Goal: Information Seeking & Learning: Learn about a topic

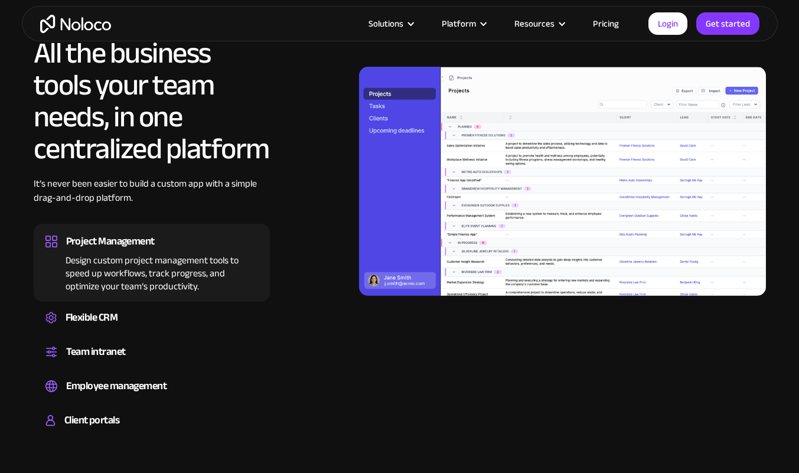
scroll to position [1070, 0]
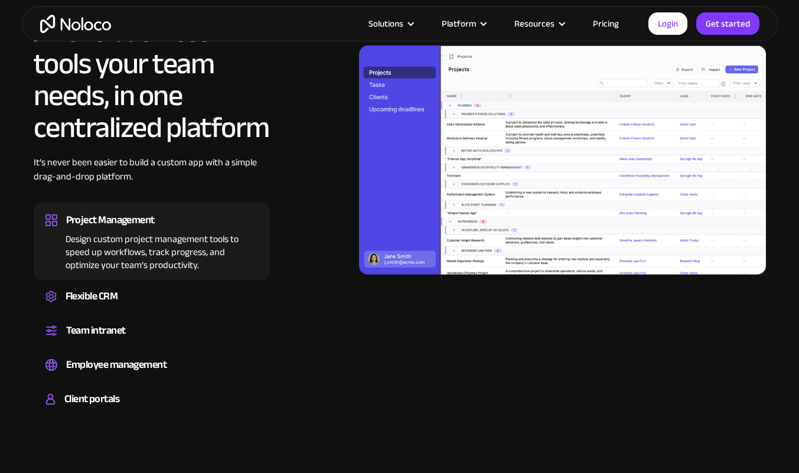
click at [77, 250] on div "Design custom project management tools to speed up workflows, track progress, a…" at bounding box center [151, 250] width 213 height 43
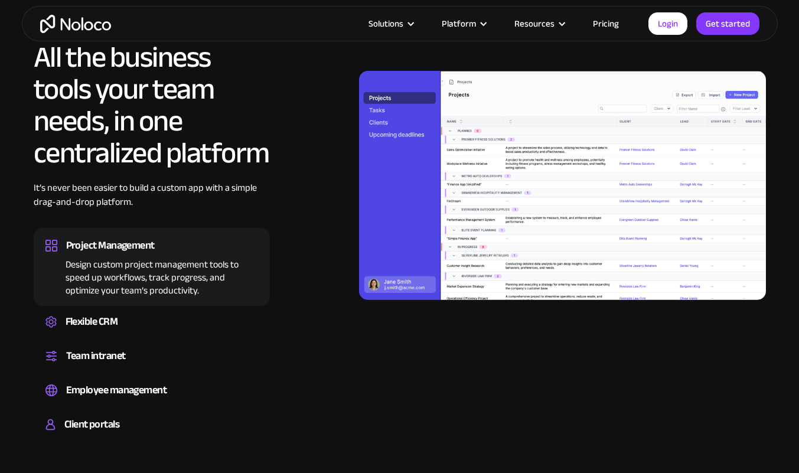
scroll to position [1046, 0]
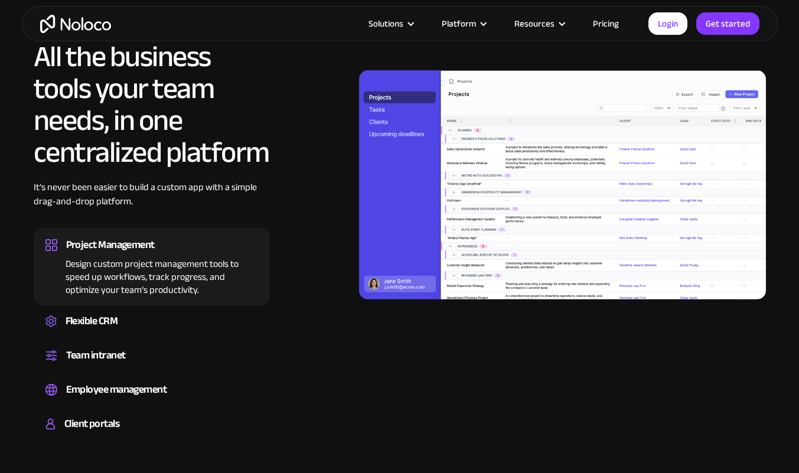
click at [401, 25] on div "Solutions" at bounding box center [385, 23] width 35 height 15
click at [376, 29] on div "Solutions" at bounding box center [385, 23] width 35 height 15
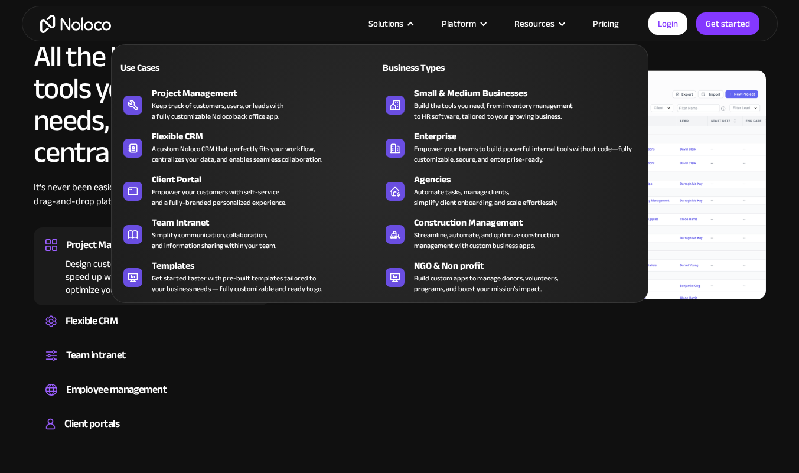
click at [163, 106] on div "Keep track of customers, users, or leads with a fully customizable Noloco back …" at bounding box center [218, 110] width 132 height 21
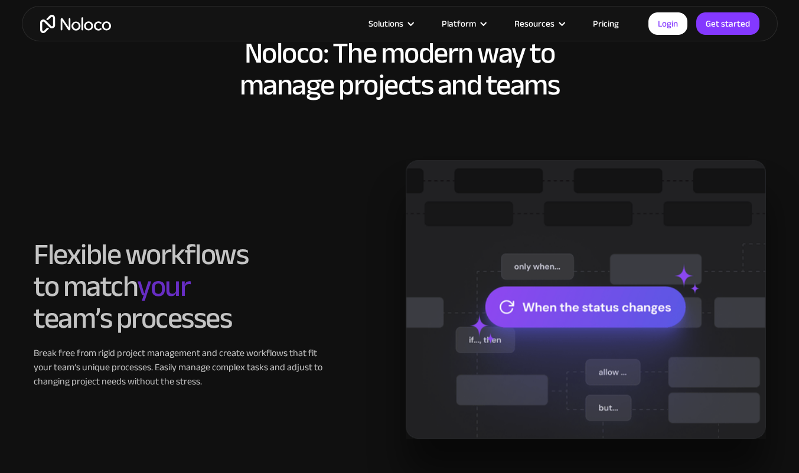
scroll to position [853, 0]
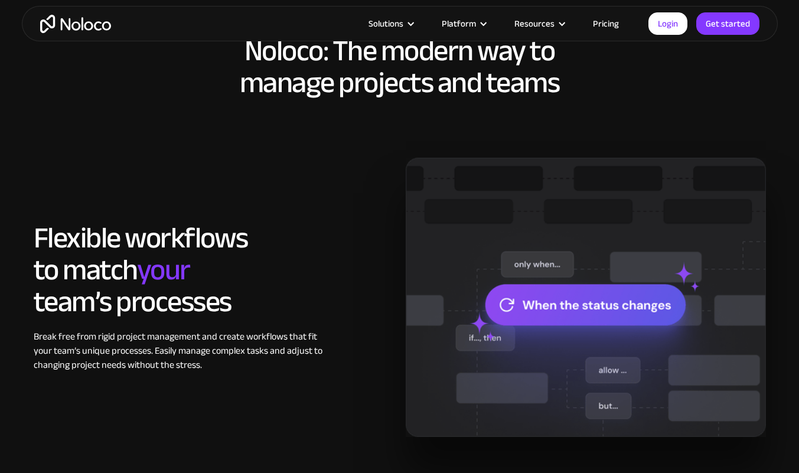
click at [639, 308] on img at bounding box center [586, 297] width 360 height 279
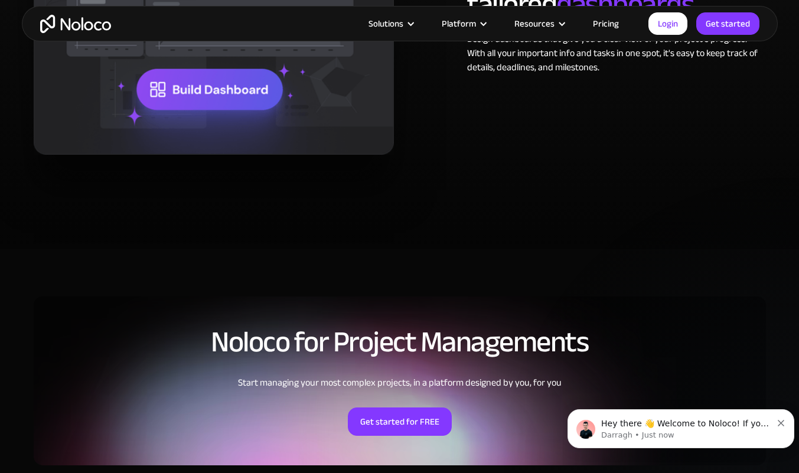
scroll to position [2470, 0]
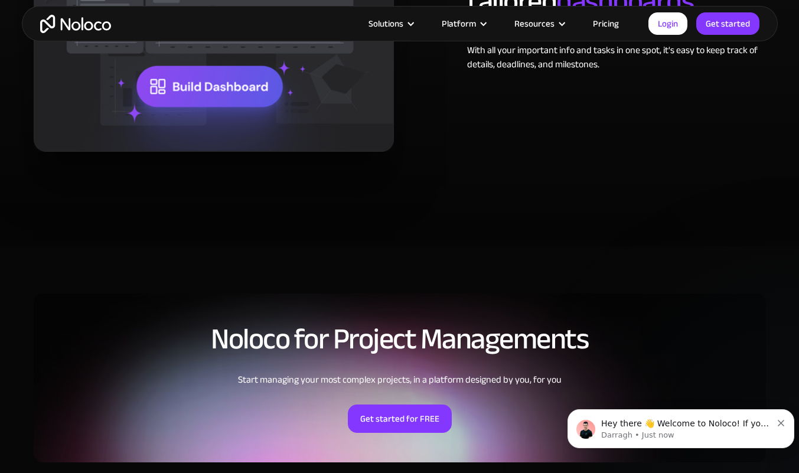
click at [782, 426] on icon "Dismiss notification" at bounding box center [781, 423] width 6 height 6
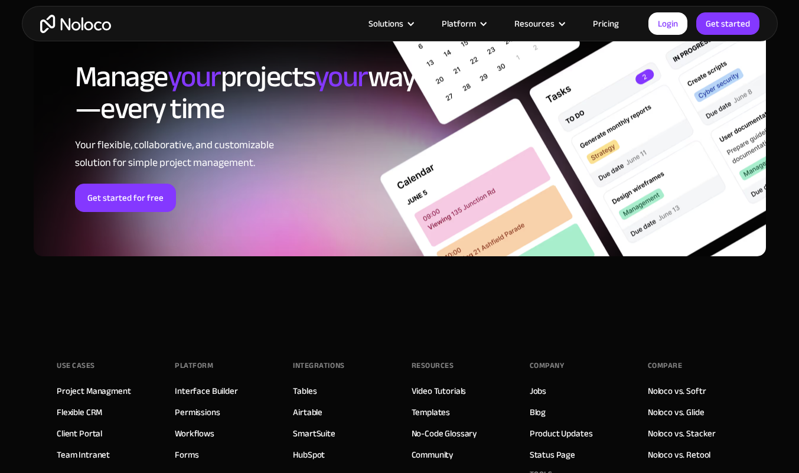
scroll to position [5154, 0]
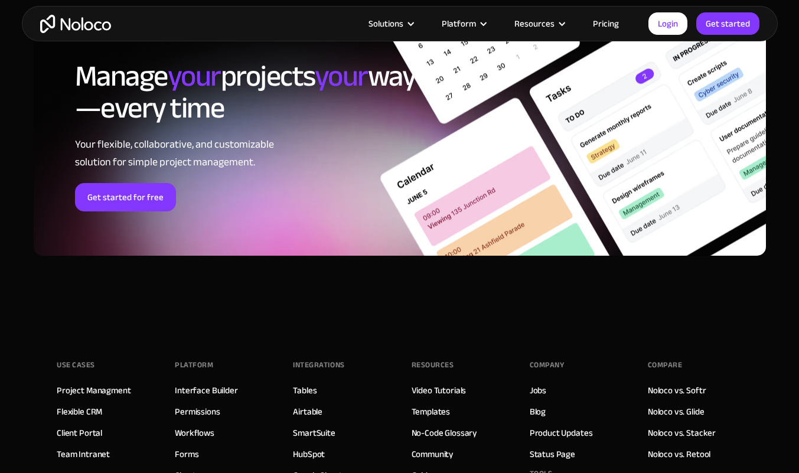
click at [185, 396] on link "Interface Builder" at bounding box center [206, 390] width 63 height 15
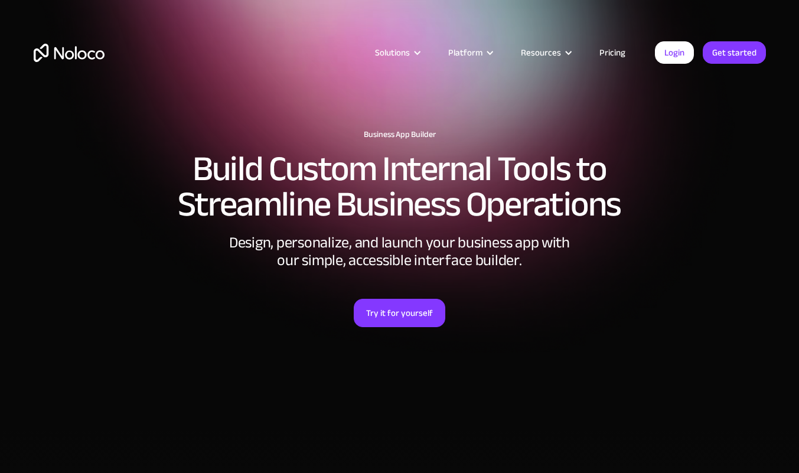
click at [370, 317] on link "Try it for yourself" at bounding box center [400, 313] width 92 height 28
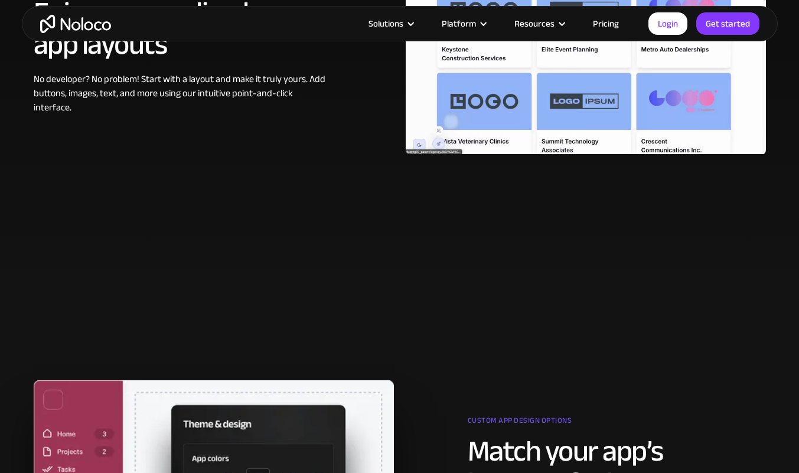
scroll to position [779, 0]
